Goal: Task Accomplishment & Management: Use online tool/utility

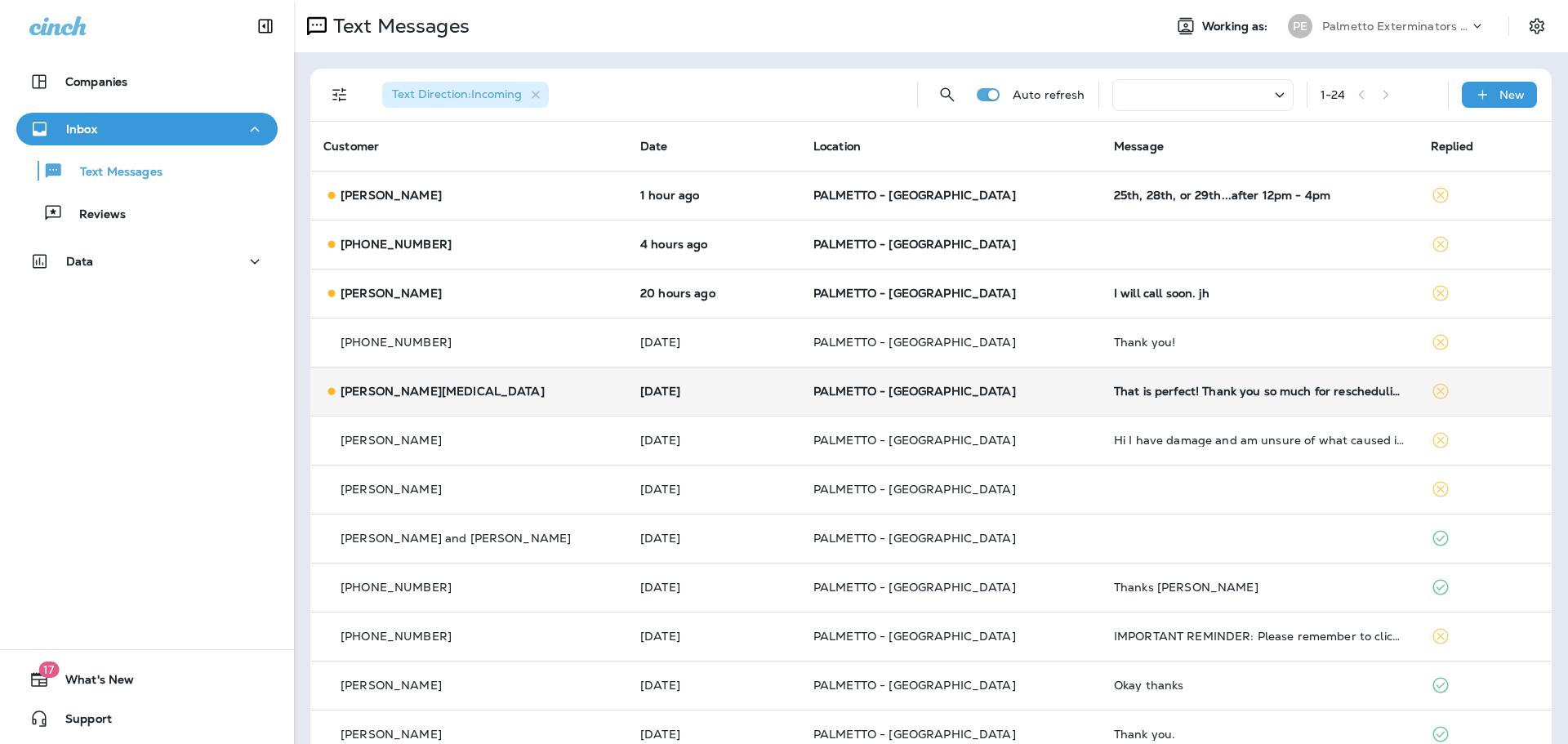
click at [345, 391] on p "[PERSON_NAME][MEDICAL_DATA]" at bounding box center [443, 392] width 204 height 13
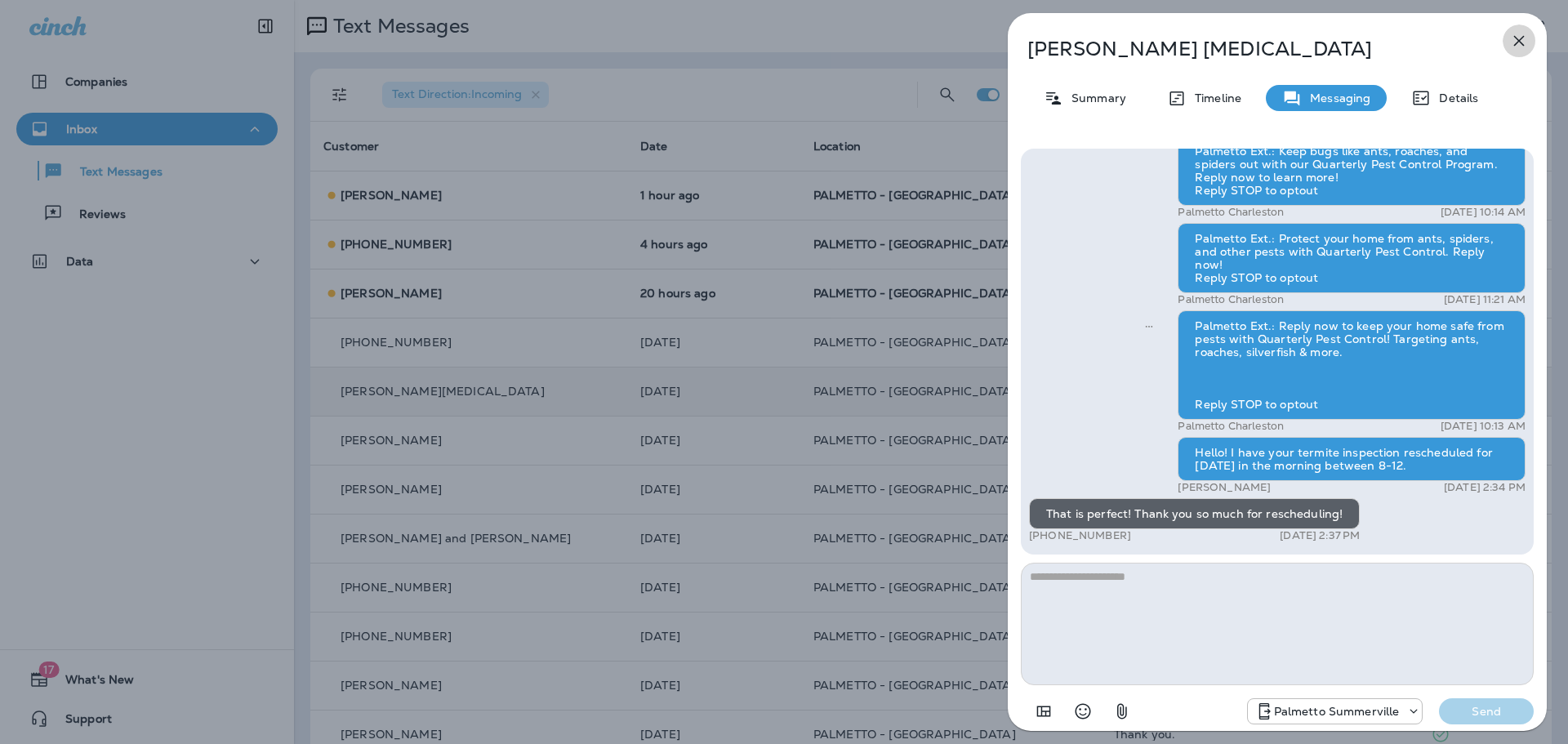
click at [1516, 35] on icon "button" at bounding box center [1519, 40] width 19 height 19
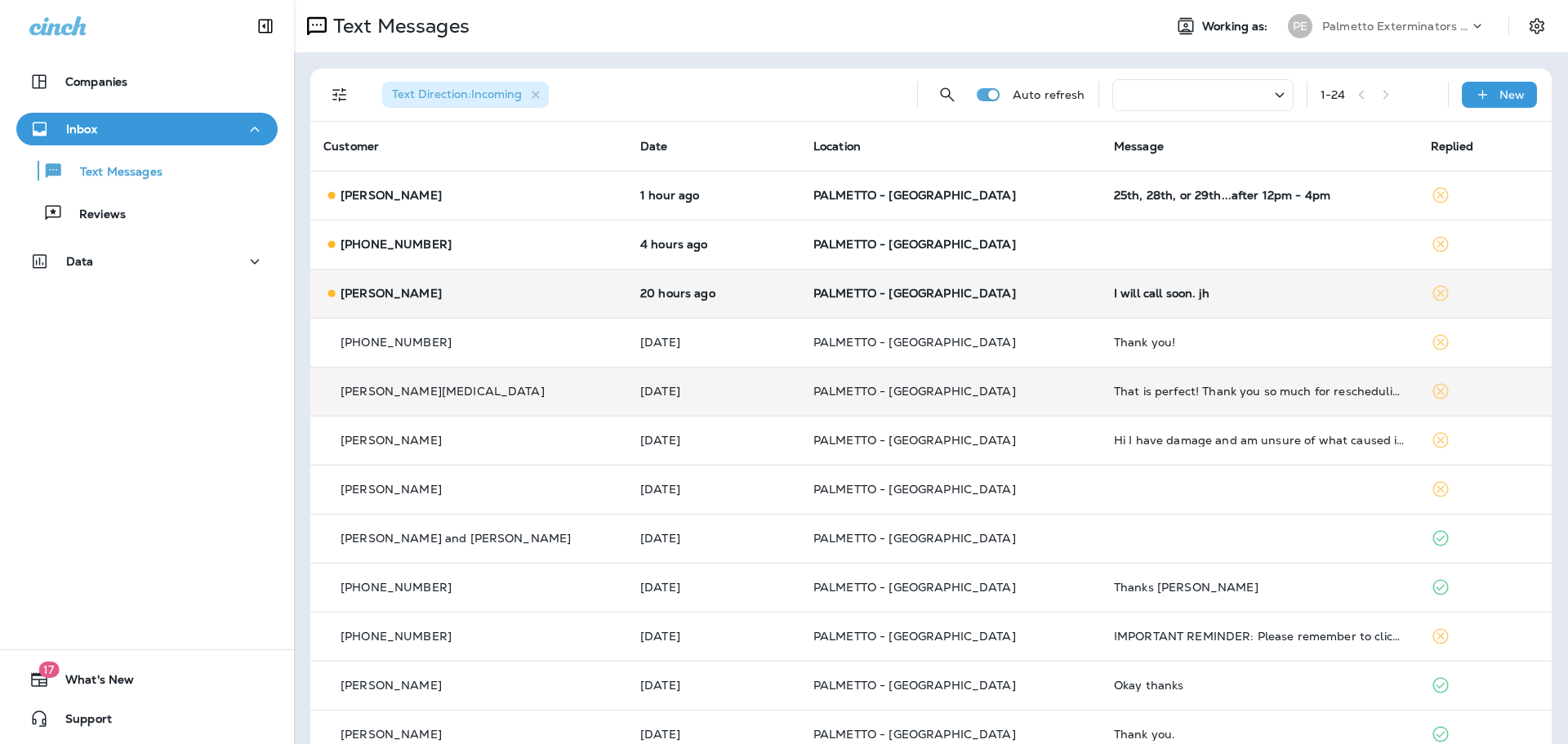
click at [362, 291] on p "[PERSON_NAME]" at bounding box center [391, 293] width 101 height 13
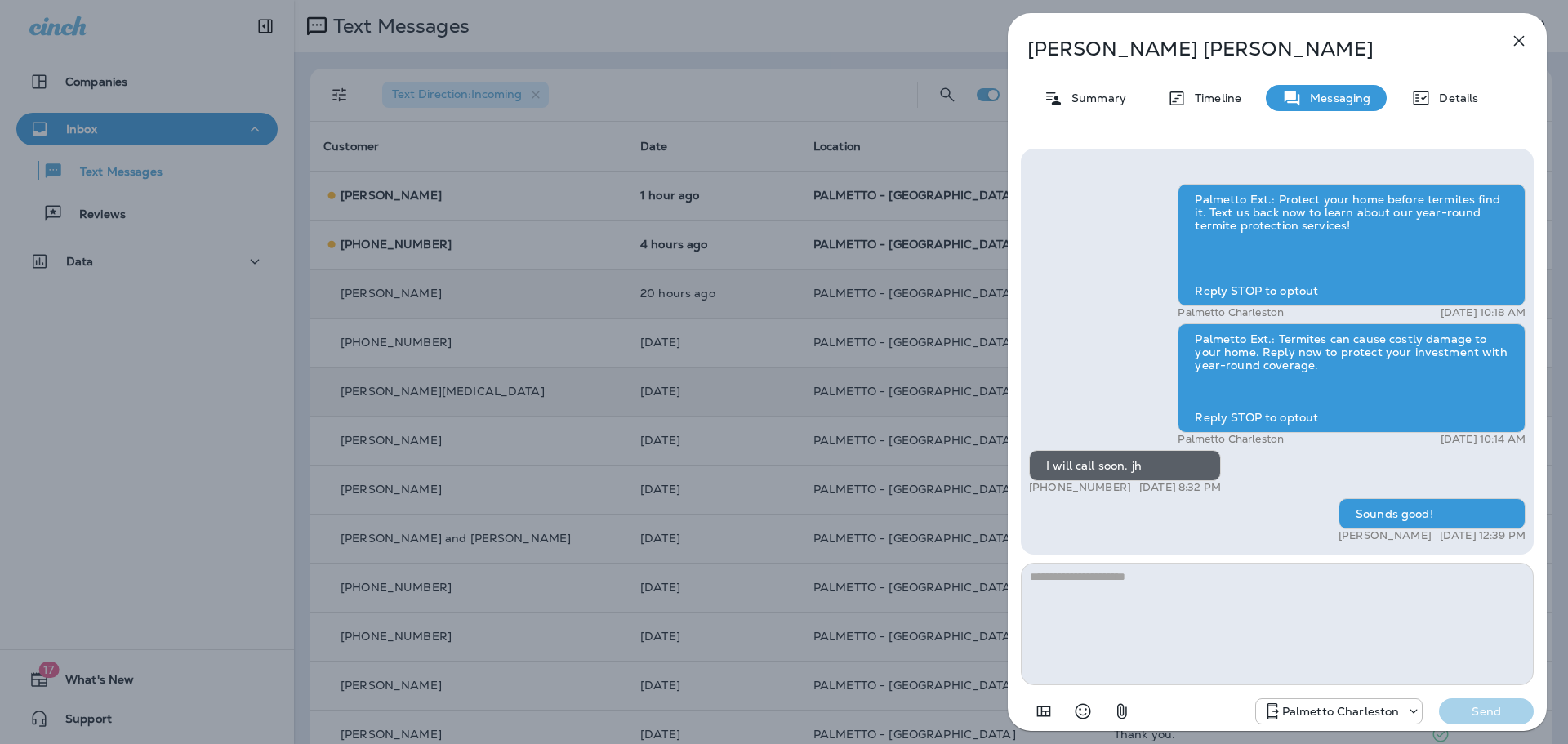
click at [1516, 48] on icon "button" at bounding box center [1519, 40] width 19 height 19
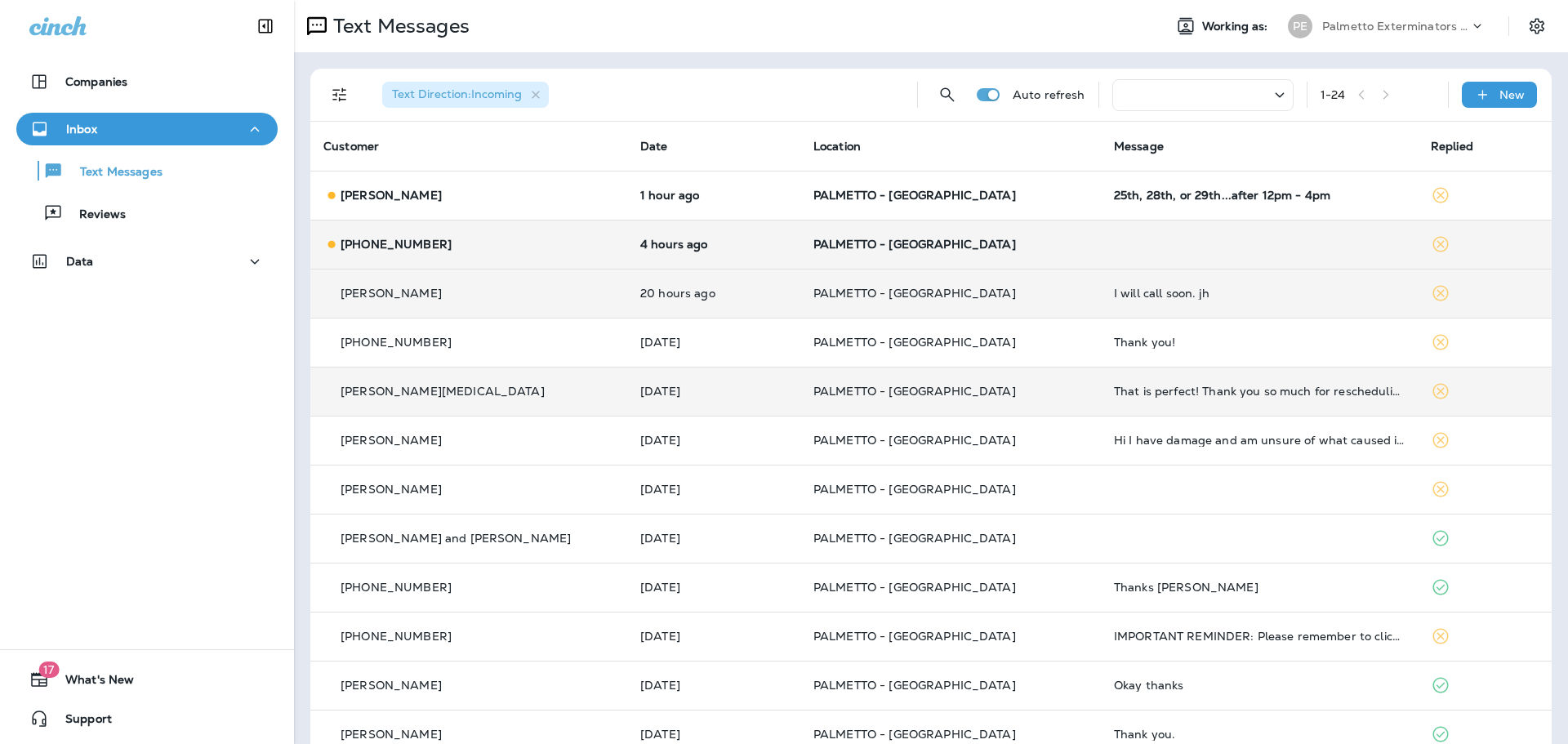
click at [356, 239] on p "[PHONE_NUMBER]" at bounding box center [396, 245] width 111 height 13
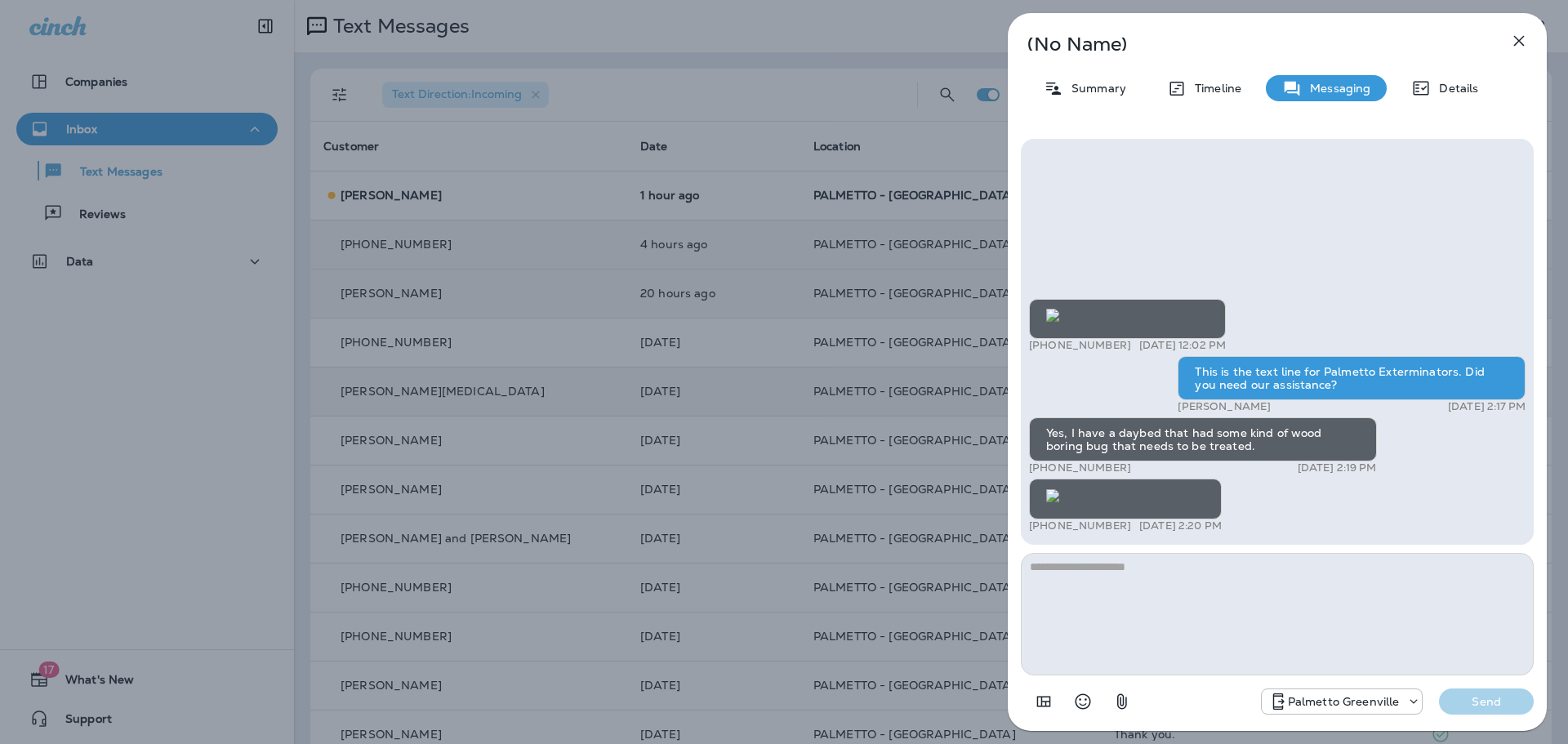
scroll to position [-646, 0]
click at [1523, 38] on icon "button" at bounding box center [1520, 41] width 11 height 11
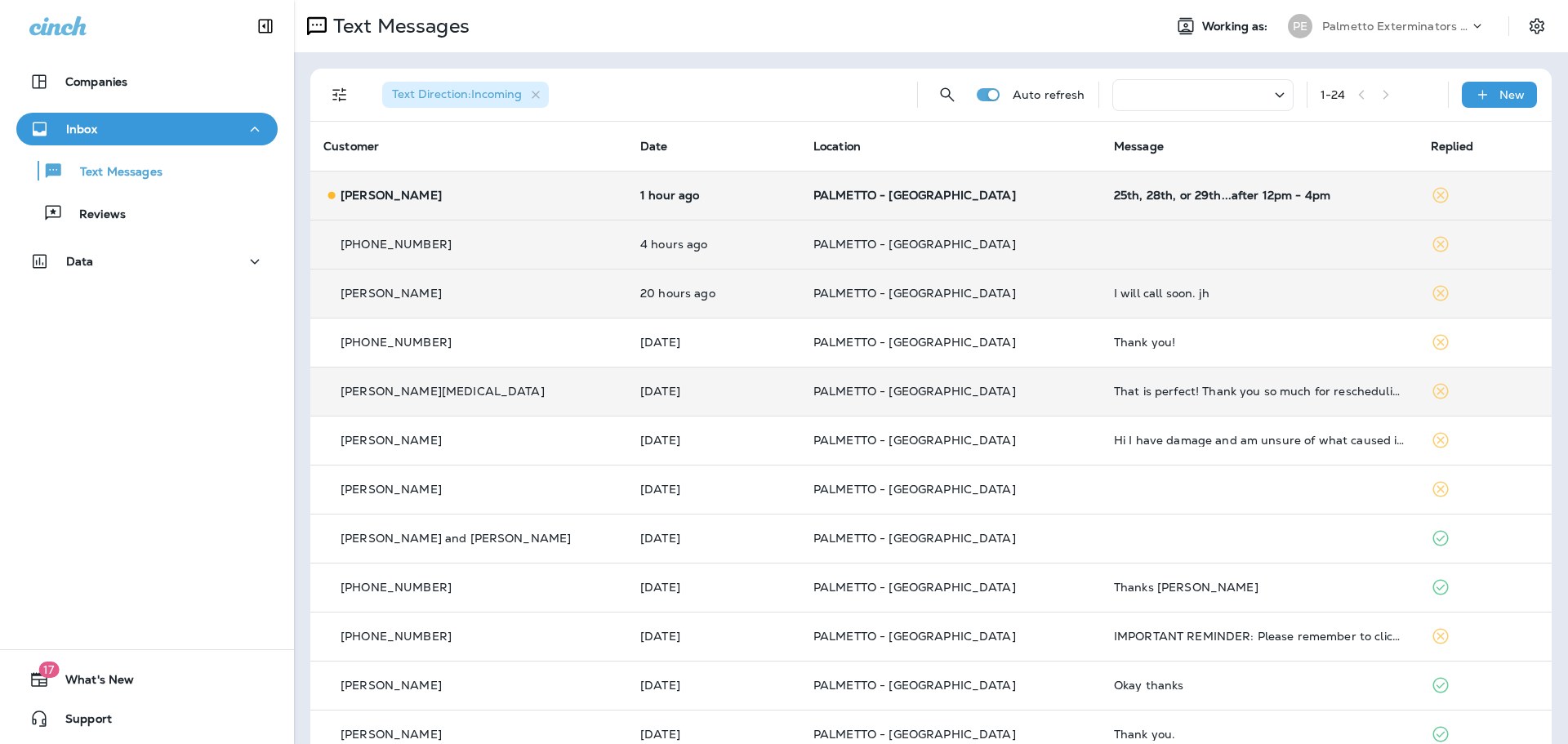
click at [389, 195] on p "[PERSON_NAME]" at bounding box center [391, 195] width 101 height 13
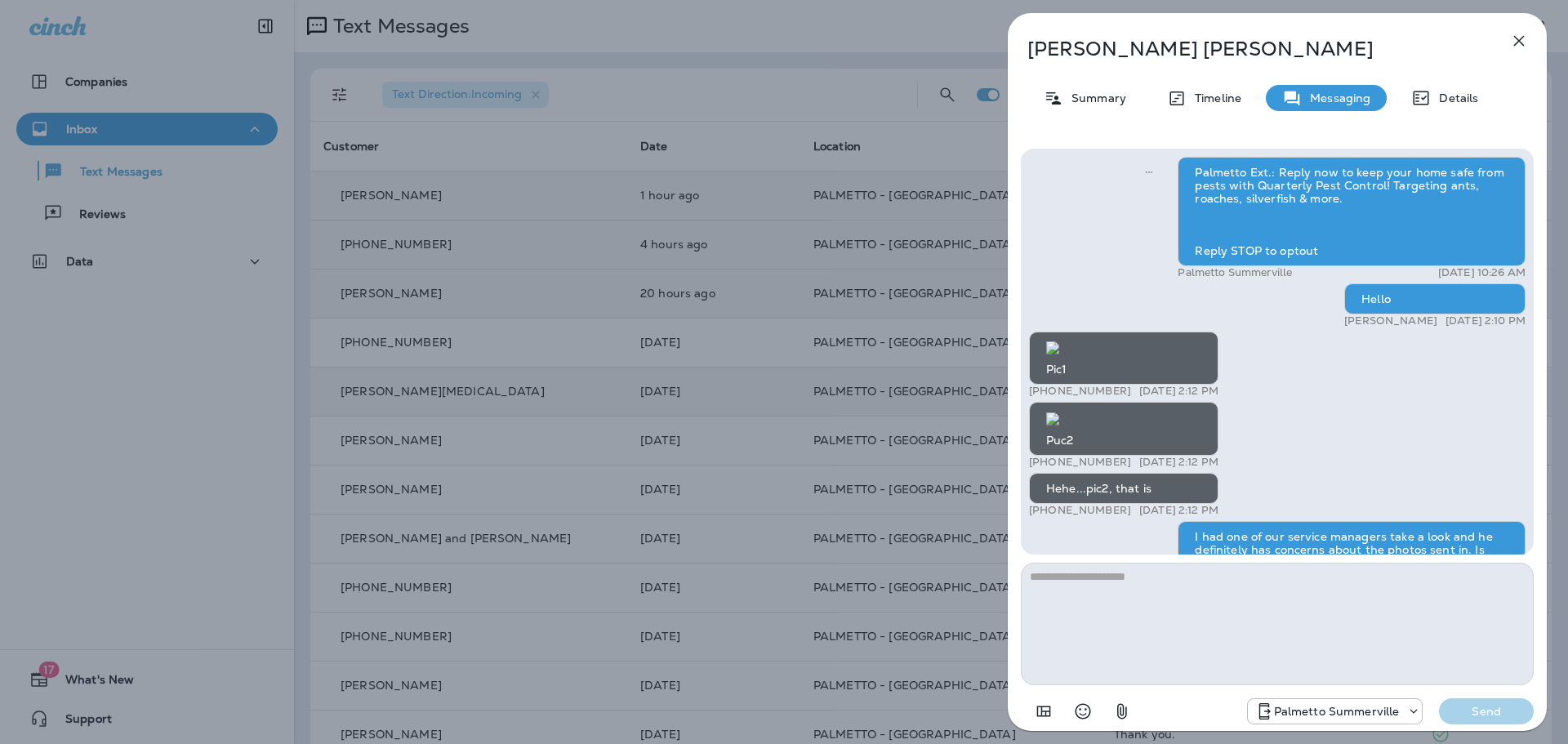
scroll to position [-355, 0]
click at [1059, 425] on img at bounding box center [1053, 419] width 13 height 13
click at [1059, 354] on img at bounding box center [1053, 348] width 13 height 13
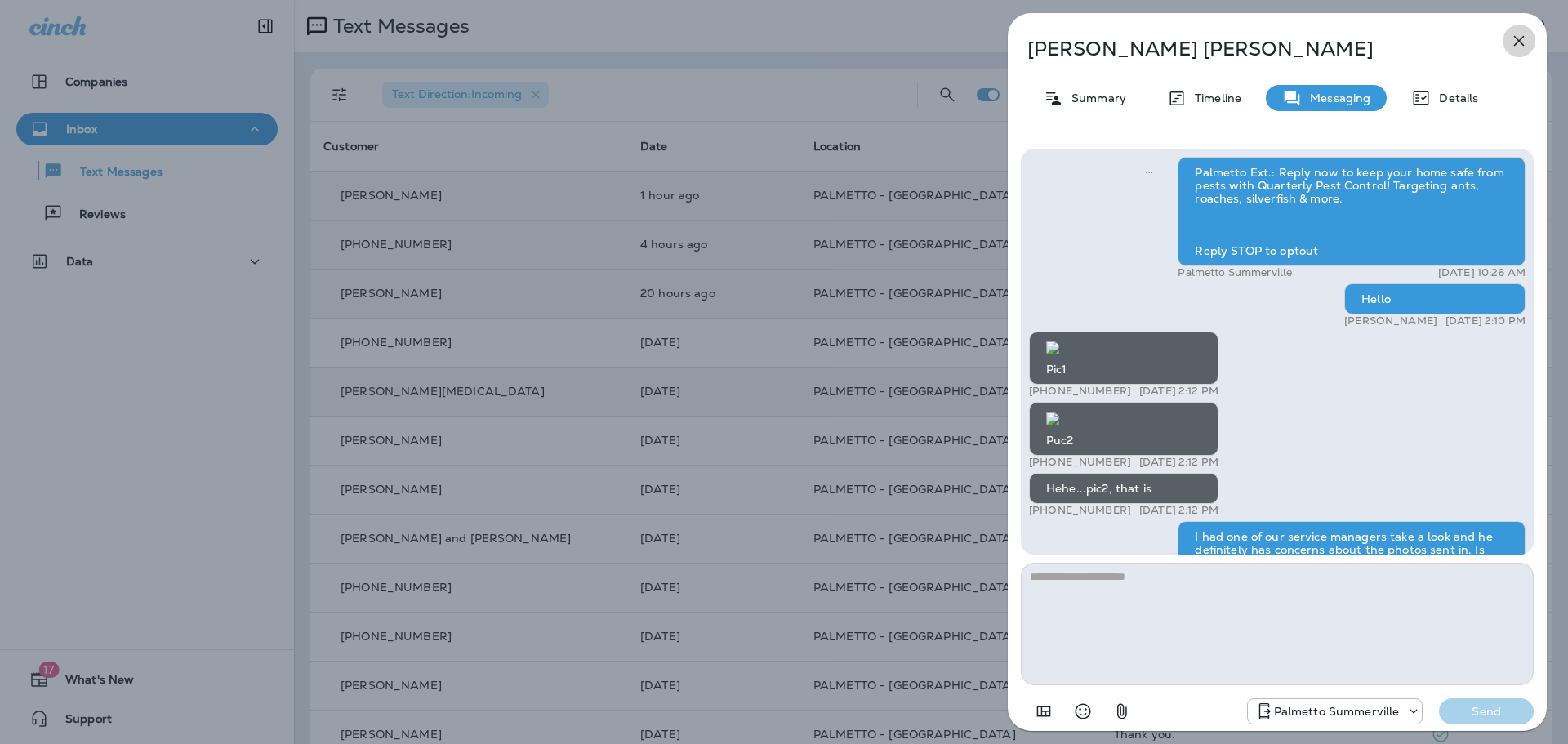
click at [1520, 33] on icon "button" at bounding box center [1519, 40] width 19 height 19
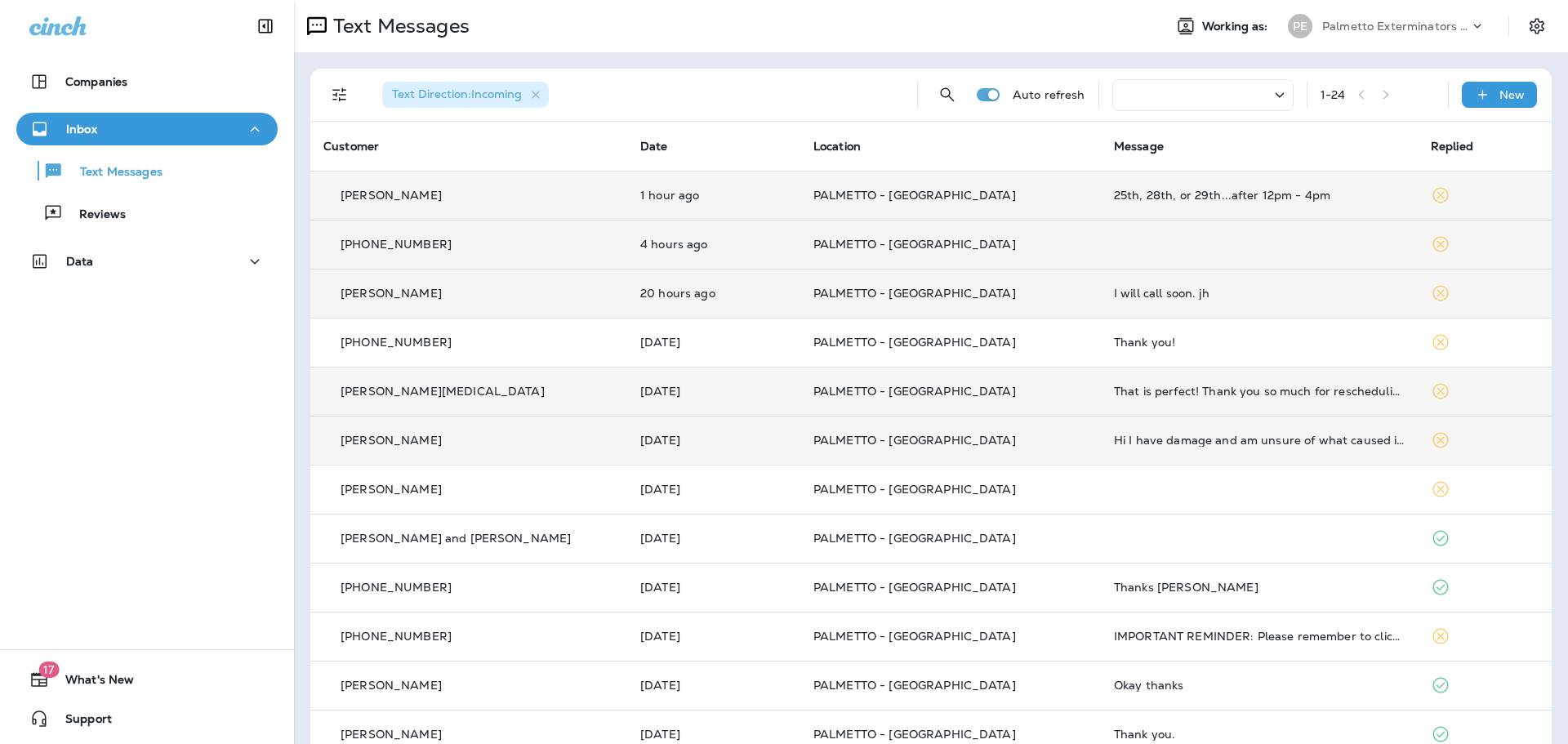
click at [399, 444] on p "[PERSON_NAME]" at bounding box center [391, 440] width 101 height 13
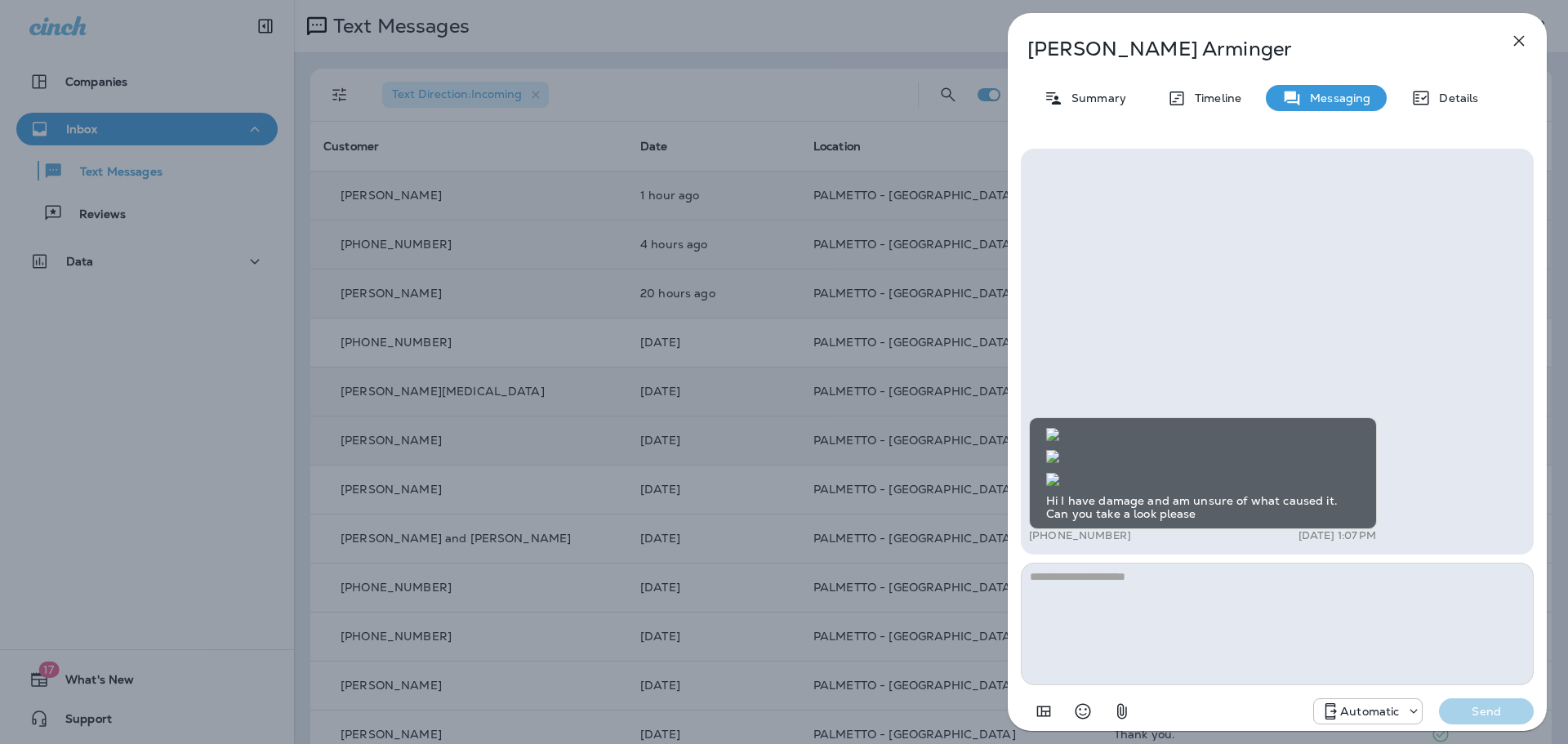
scroll to position [-1351, 0]
click at [1515, 39] on icon "button" at bounding box center [1519, 40] width 19 height 19
